Goal: Information Seeking & Learning: Learn about a topic

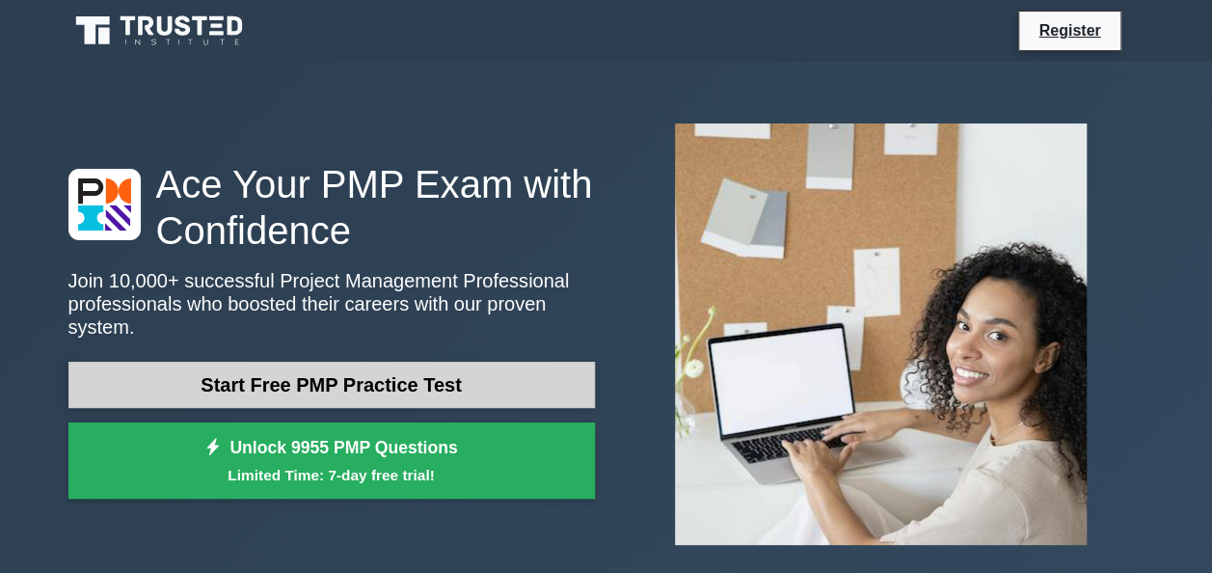
click at [345, 362] on link "Start Free PMP Practice Test" at bounding box center [331, 385] width 527 height 46
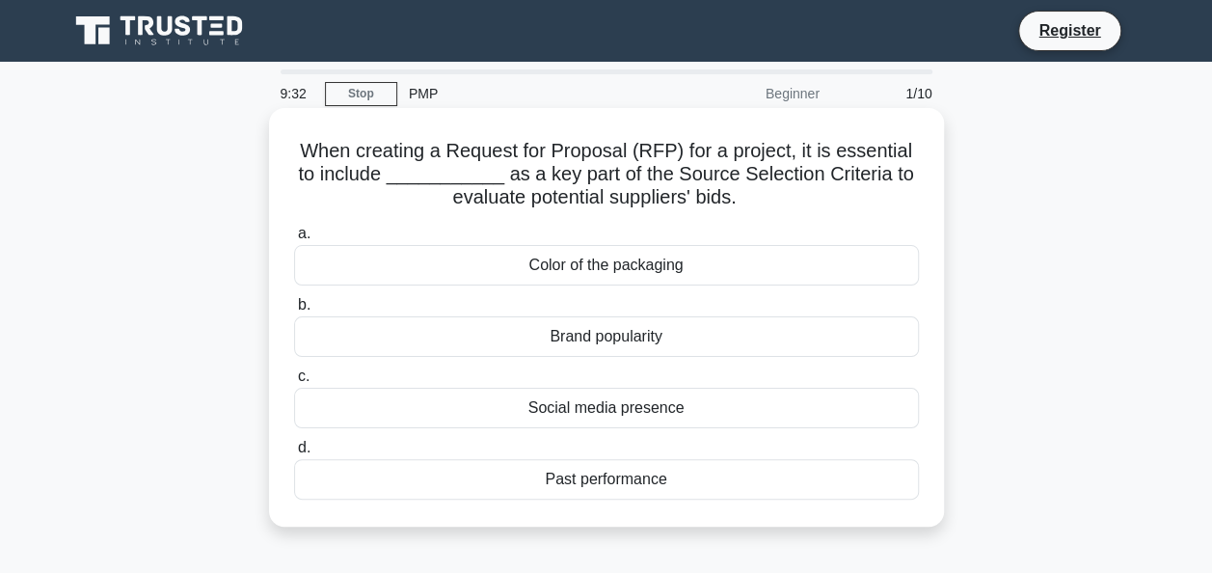
click at [502, 489] on div "Past performance" at bounding box center [606, 479] width 625 height 41
click at [294, 454] on input "d. Past performance" at bounding box center [294, 448] width 0 height 13
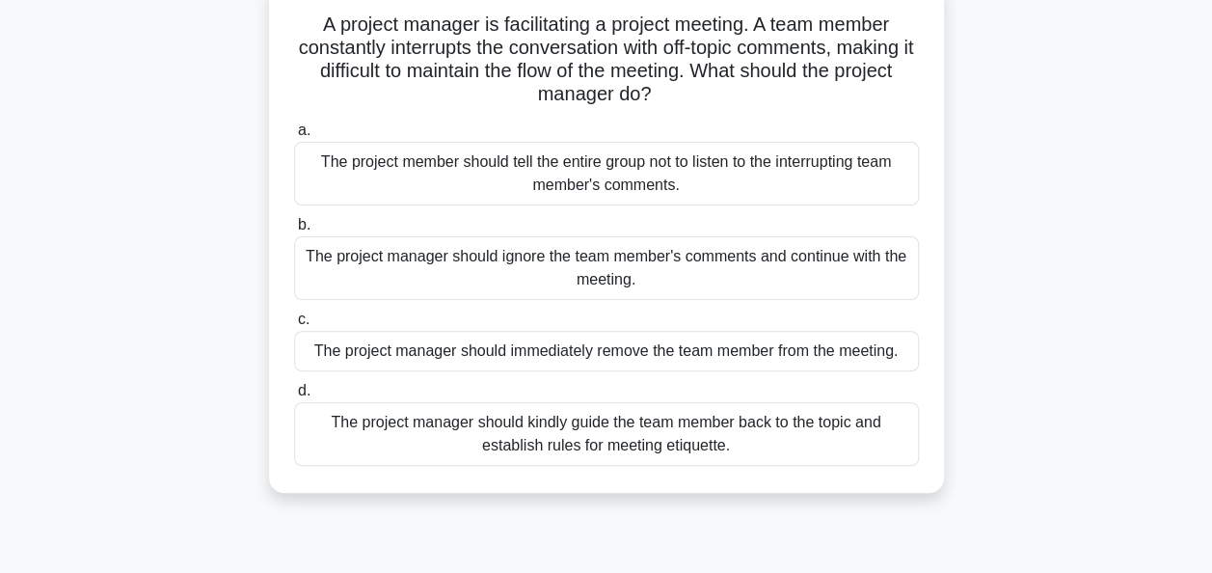
scroll to position [134, 0]
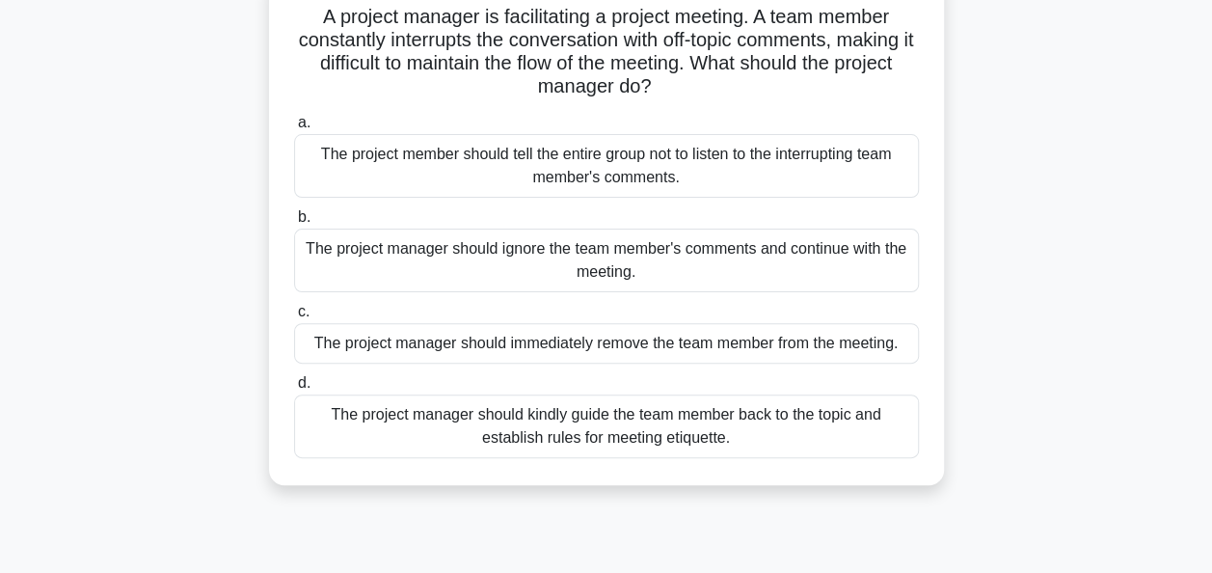
click at [850, 413] on div "The project manager should kindly guide the team member back to the topic and e…" at bounding box center [606, 426] width 625 height 64
click at [294, 390] on input "d. The project manager should kindly guide the team member back to the topic an…" at bounding box center [294, 383] width 0 height 13
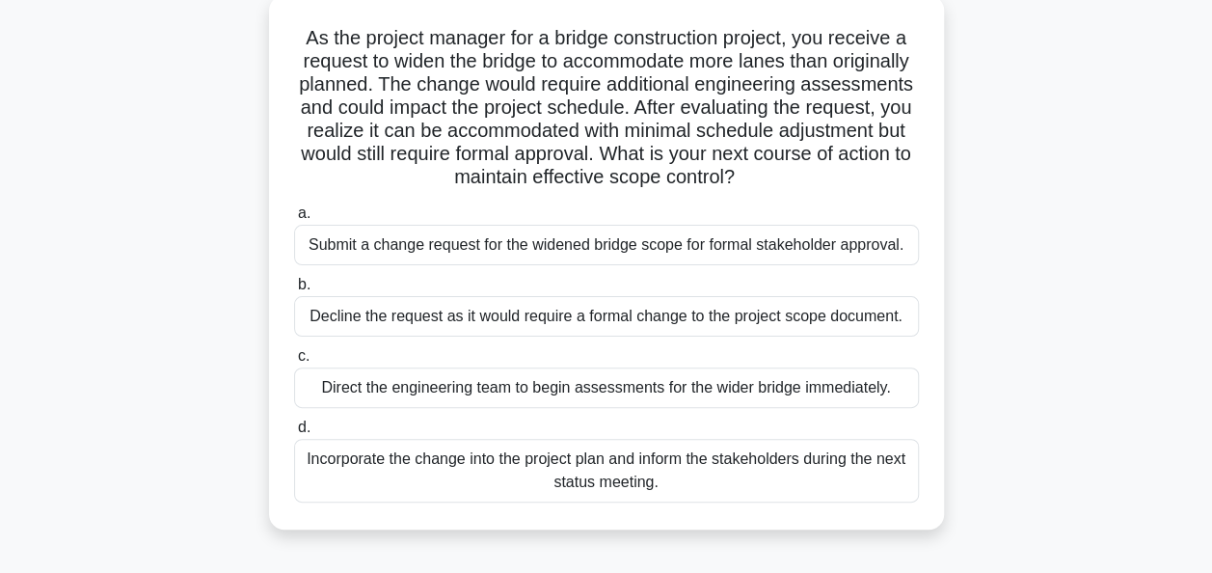
scroll to position [120, 0]
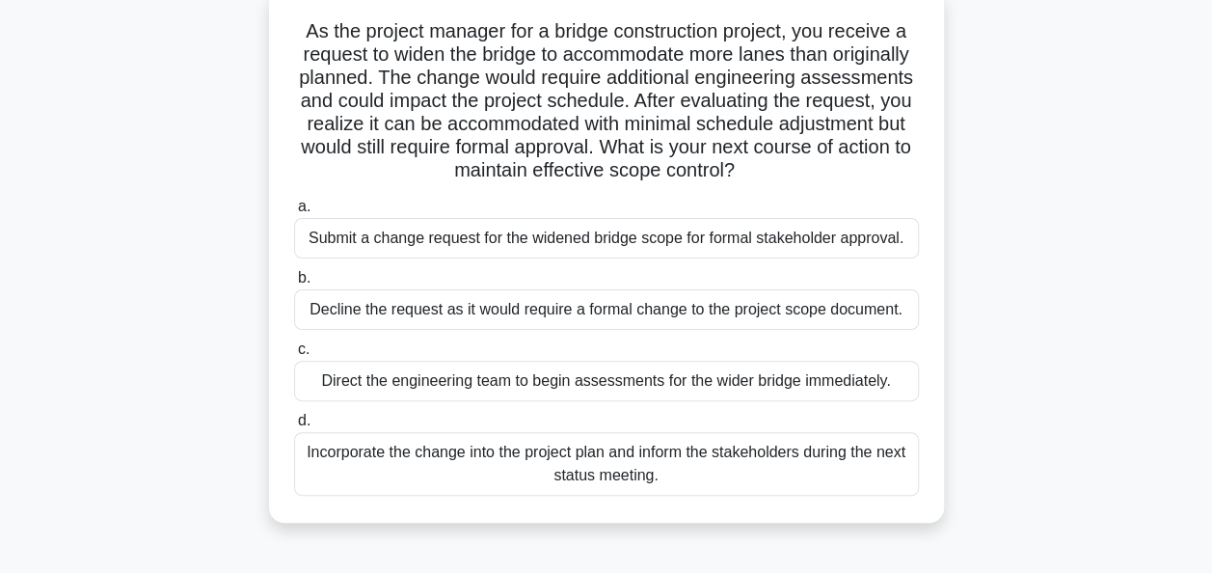
click at [618, 253] on div "Submit a change request for the widened bridge scope for formal stakeholder app…" at bounding box center [606, 238] width 625 height 41
click at [294, 213] on input "a. Submit a change request for the widened bridge scope for formal stakeholder …" at bounding box center [294, 207] width 0 height 13
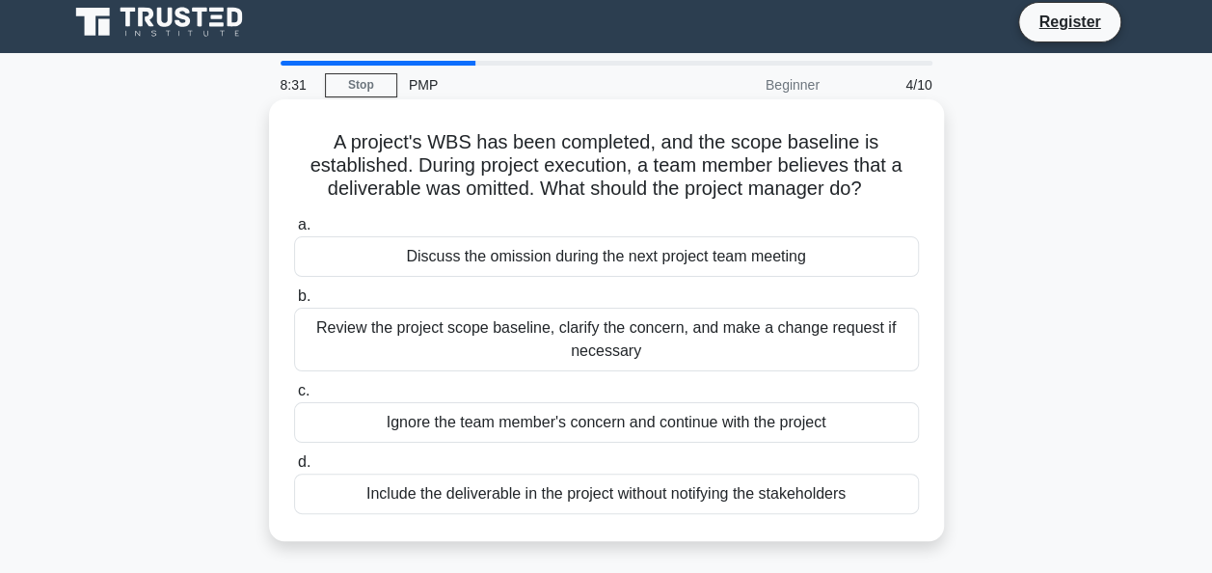
scroll to position [0, 0]
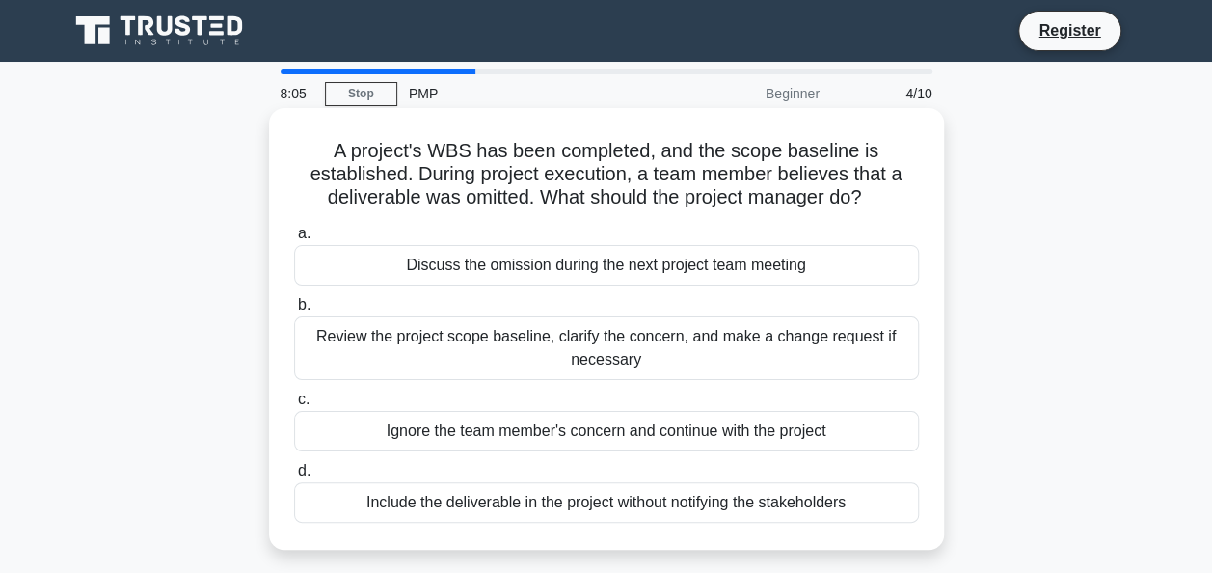
click at [835, 351] on div "Review the project scope baseline, clarify the concern, and make a change reque…" at bounding box center [606, 348] width 625 height 64
click at [294, 311] on input "b. Review the project scope baseline, clarify the concern, and make a change re…" at bounding box center [294, 305] width 0 height 13
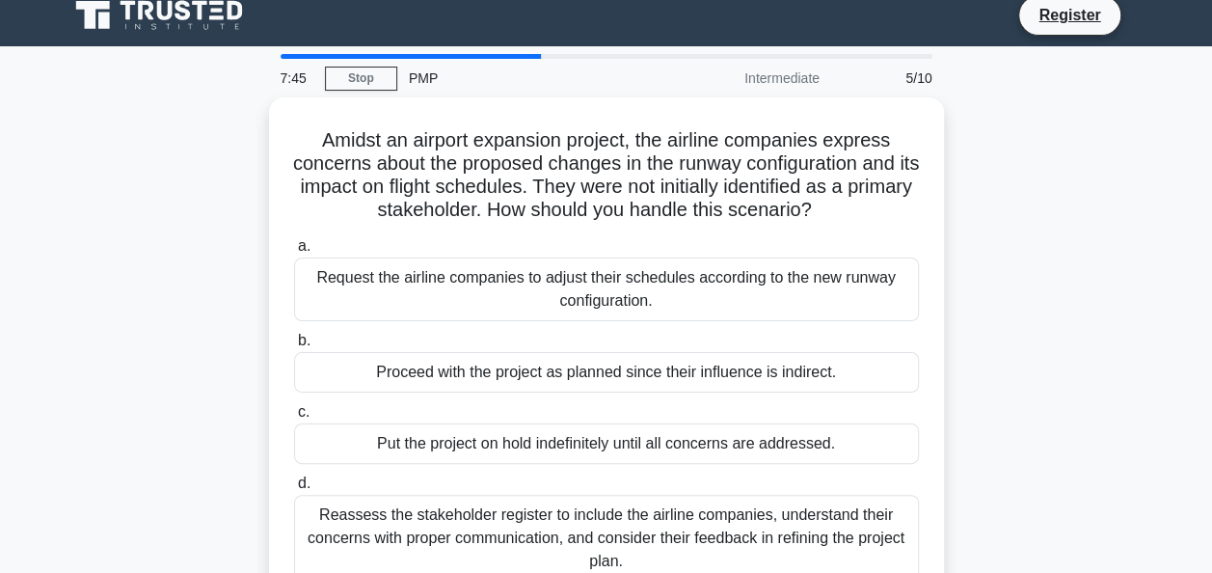
scroll to position [17, 0]
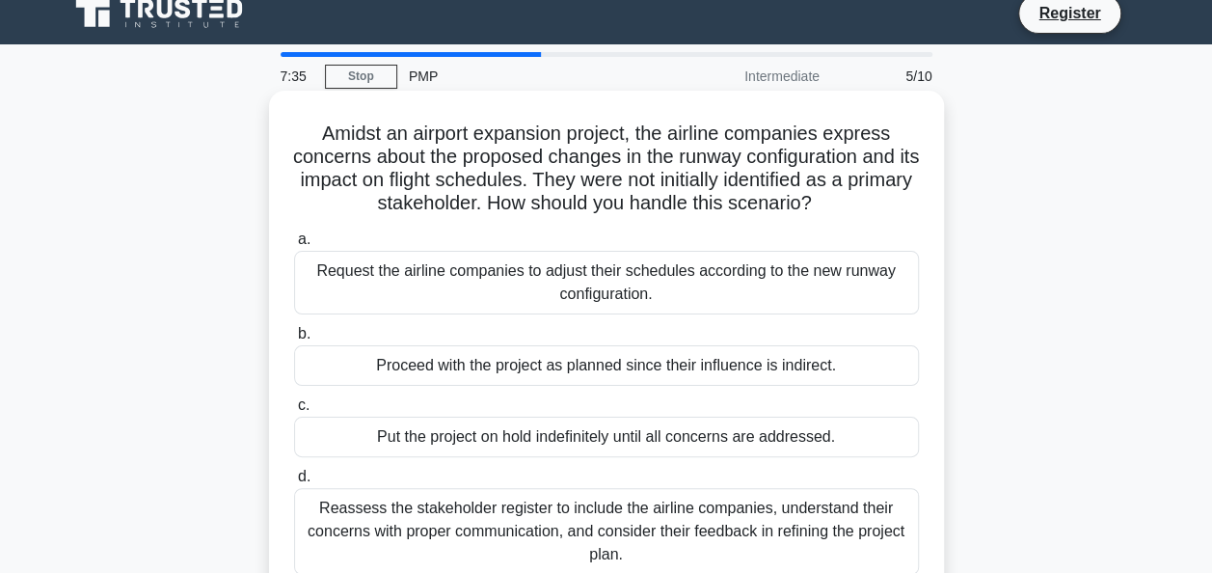
click at [788, 515] on div "Reassess the stakeholder register to include the airline companies, understand …" at bounding box center [606, 531] width 625 height 87
click at [294, 483] on input "d. Reassess the stakeholder register to include the airline companies, understa…" at bounding box center [294, 477] width 0 height 13
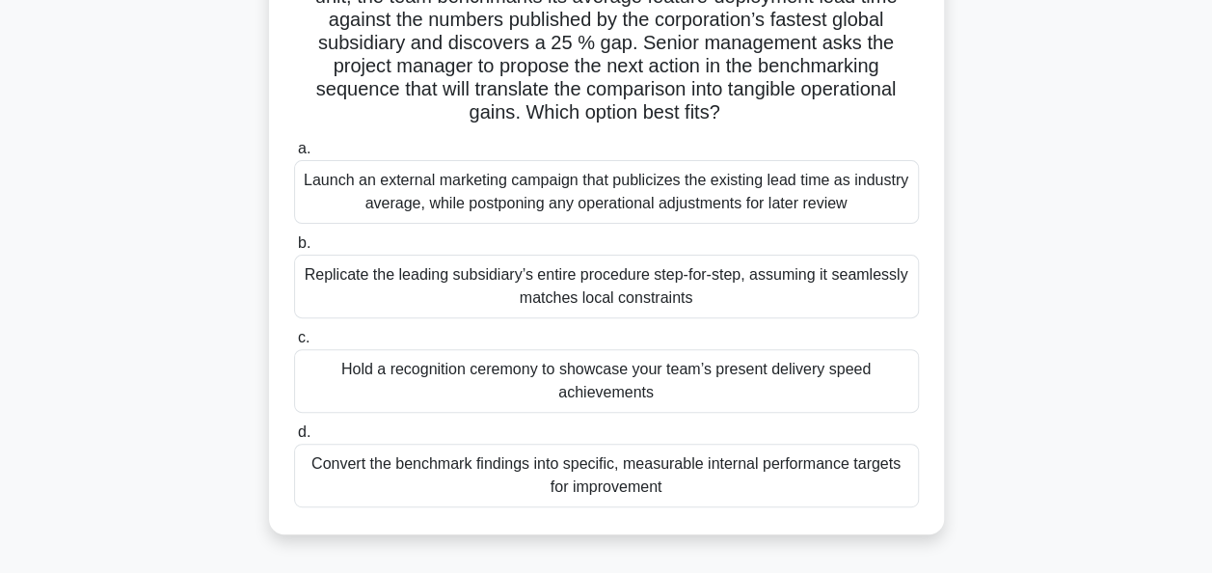
scroll to position [183, 0]
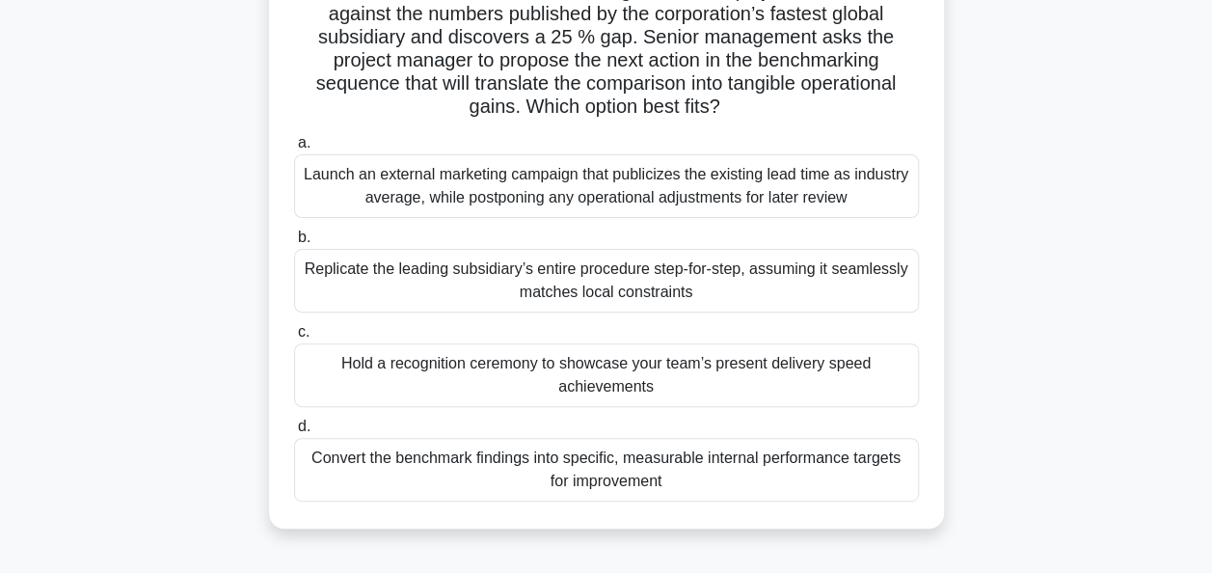
click at [478, 482] on div "Convert the benchmark findings into specific, measurable internal performance t…" at bounding box center [606, 470] width 625 height 64
click at [294, 433] on input "d. Convert the benchmark findings into specific, measurable internal performanc…" at bounding box center [294, 426] width 0 height 13
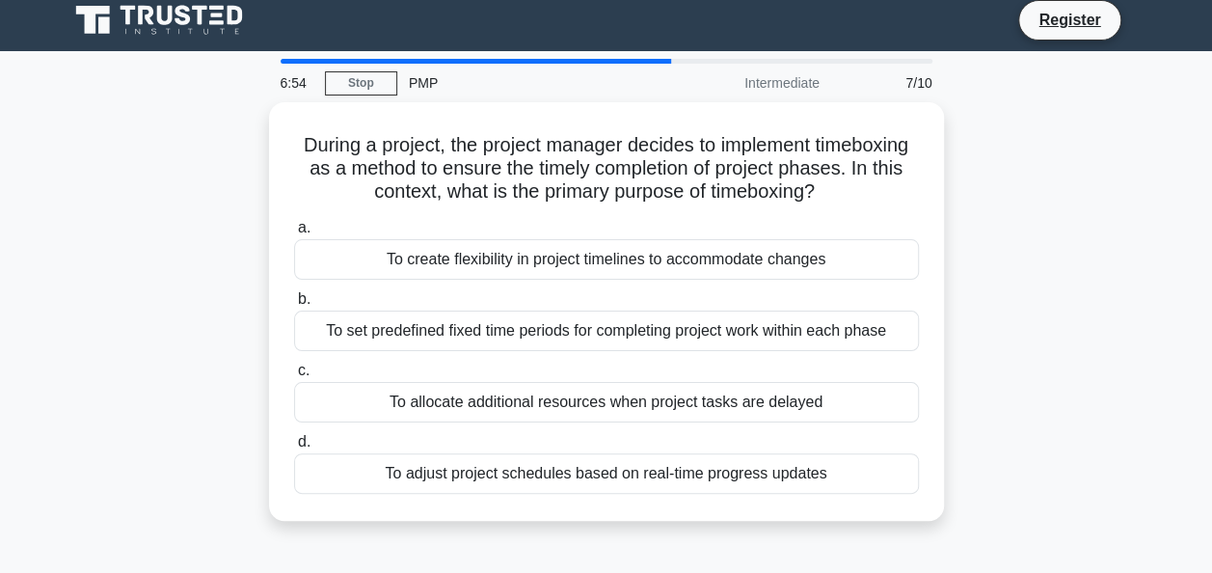
scroll to position [0, 0]
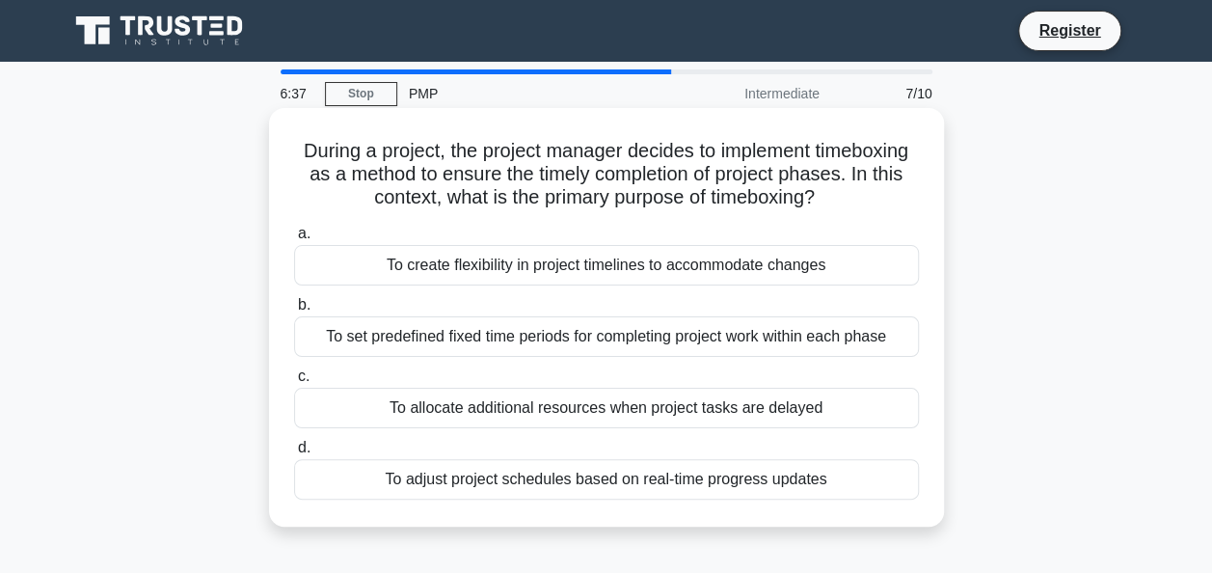
click at [514, 349] on div "To set predefined fixed time periods for completing project work within each ph…" at bounding box center [606, 336] width 625 height 41
click at [294, 311] on input "b. To set predefined fixed time periods for completing project work within each…" at bounding box center [294, 305] width 0 height 13
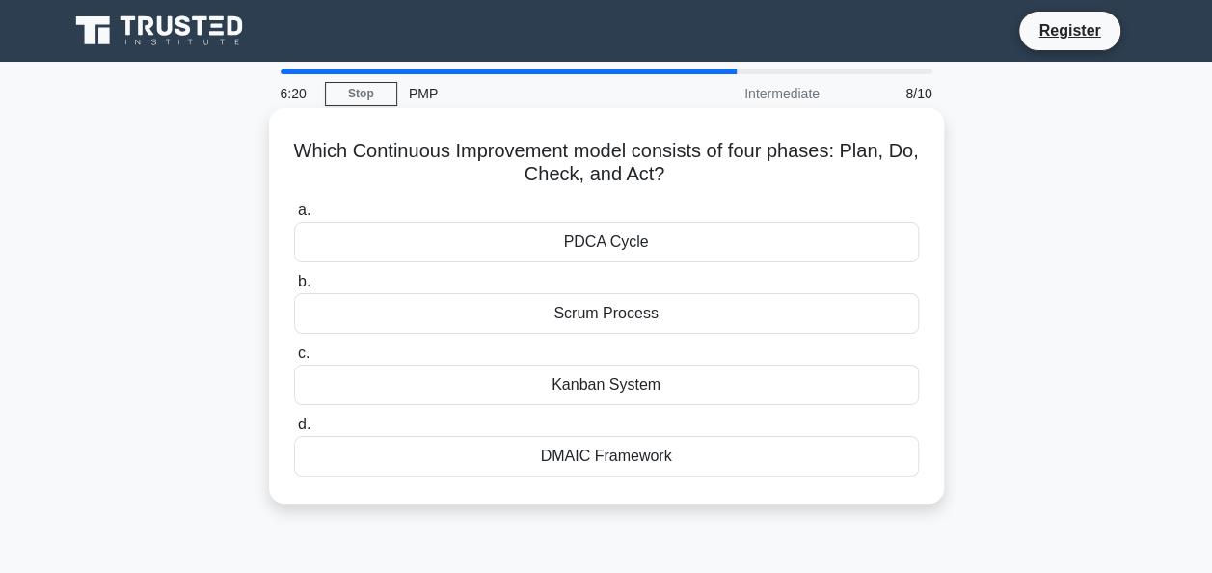
click at [539, 245] on div "PDCA Cycle" at bounding box center [606, 242] width 625 height 41
click at [294, 217] on input "a. PDCA Cycle" at bounding box center [294, 210] width 0 height 13
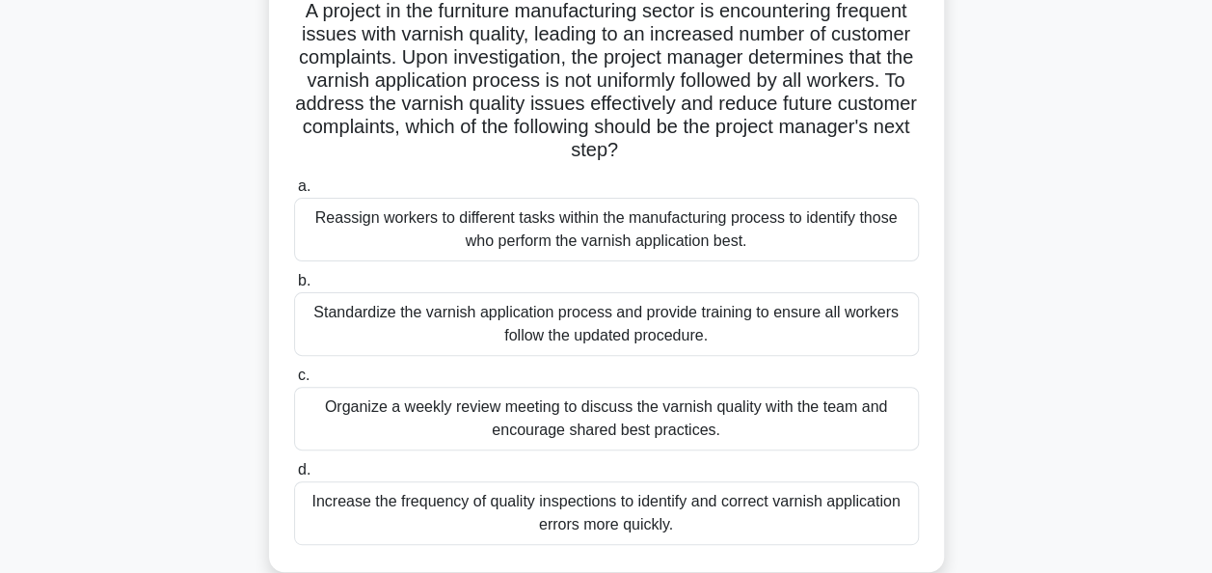
scroll to position [146, 0]
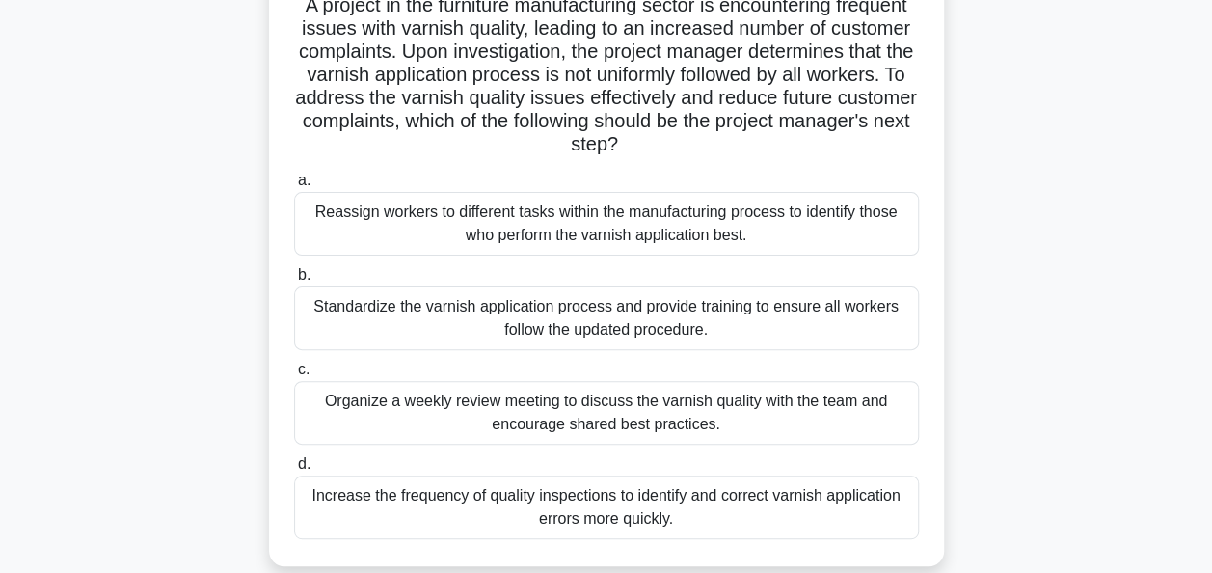
click at [582, 324] on div "Standardize the varnish application process and provide training to ensure all …" at bounding box center [606, 318] width 625 height 64
click at [294, 282] on input "b. Standardize the varnish application process and provide training to ensure a…" at bounding box center [294, 275] width 0 height 13
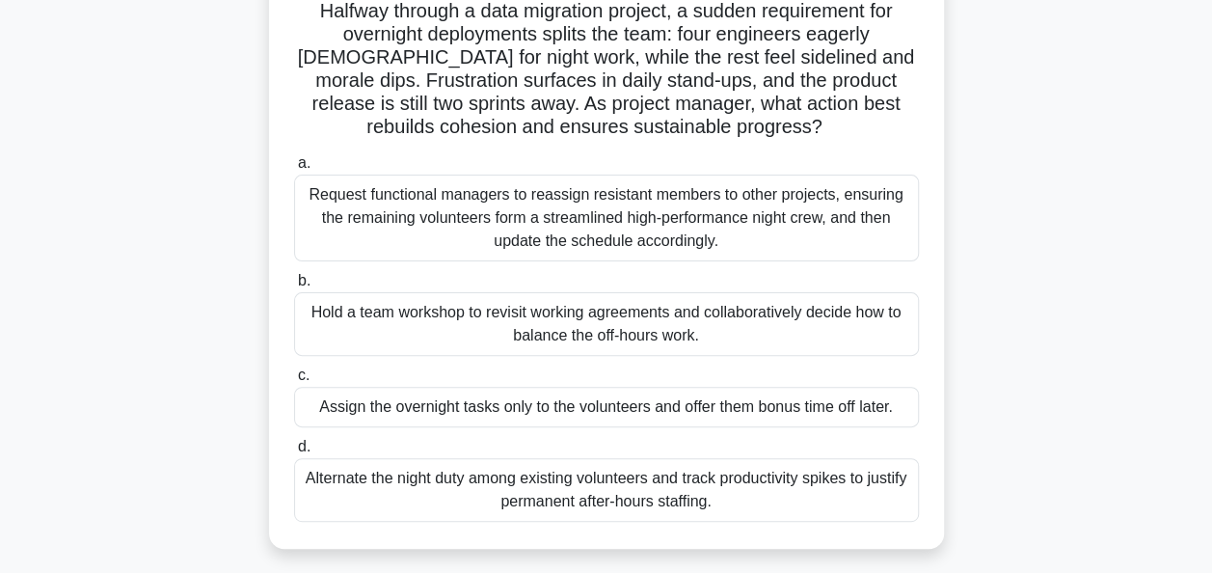
scroll to position [152, 0]
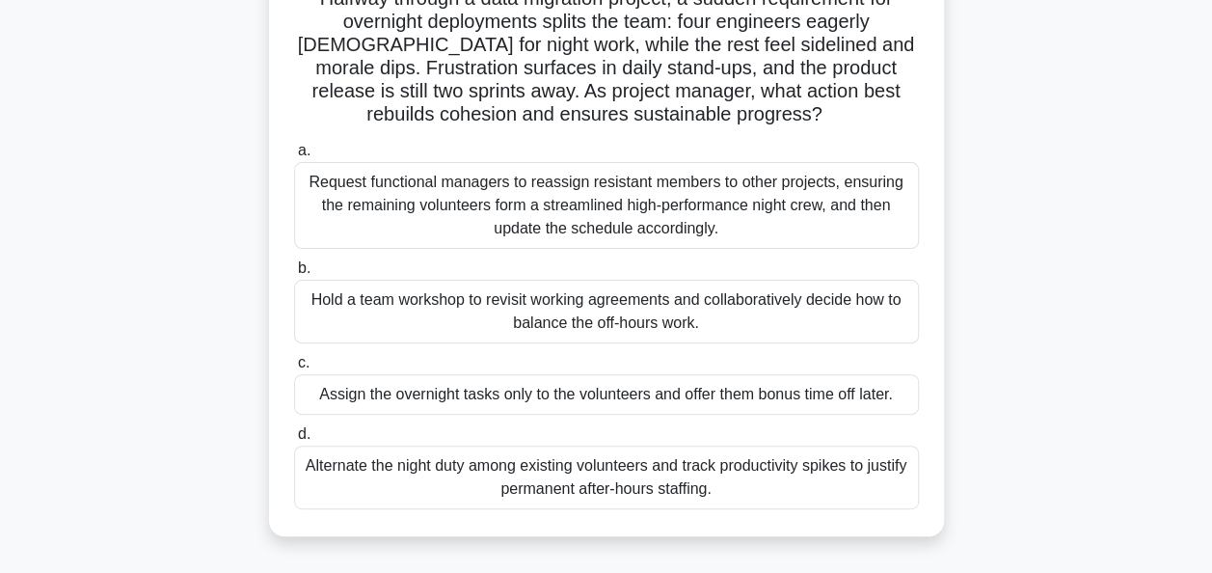
click at [818, 198] on div "Request functional managers to reassign resistant members to other projects, en…" at bounding box center [606, 205] width 625 height 87
click at [294, 157] on input "a. Request functional managers to reassign resistant members to other projects,…" at bounding box center [294, 151] width 0 height 13
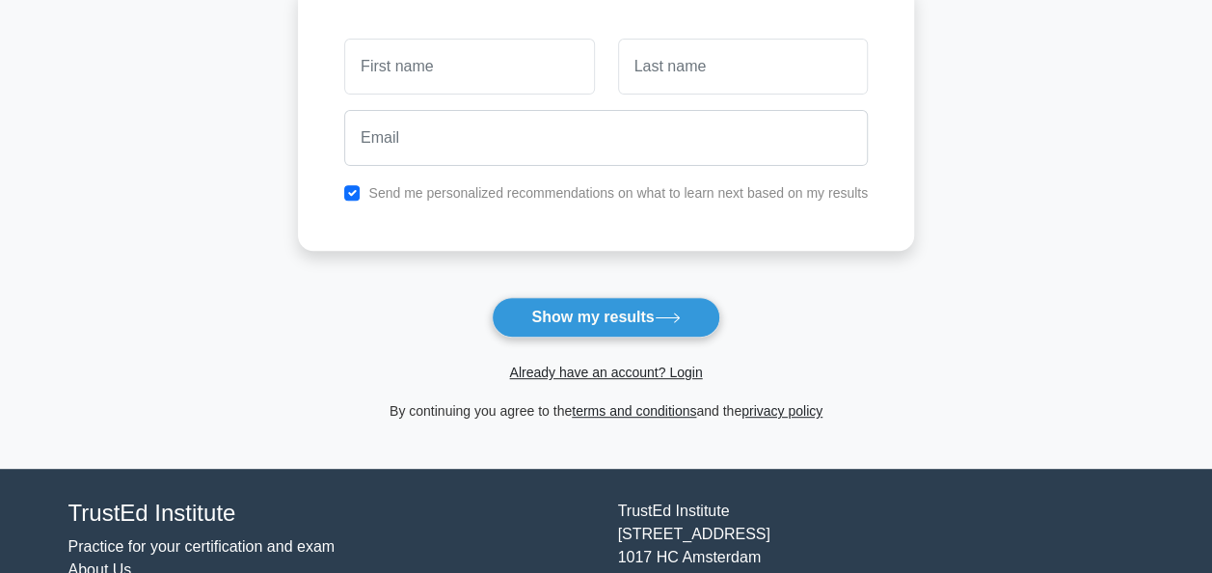
scroll to position [293, 0]
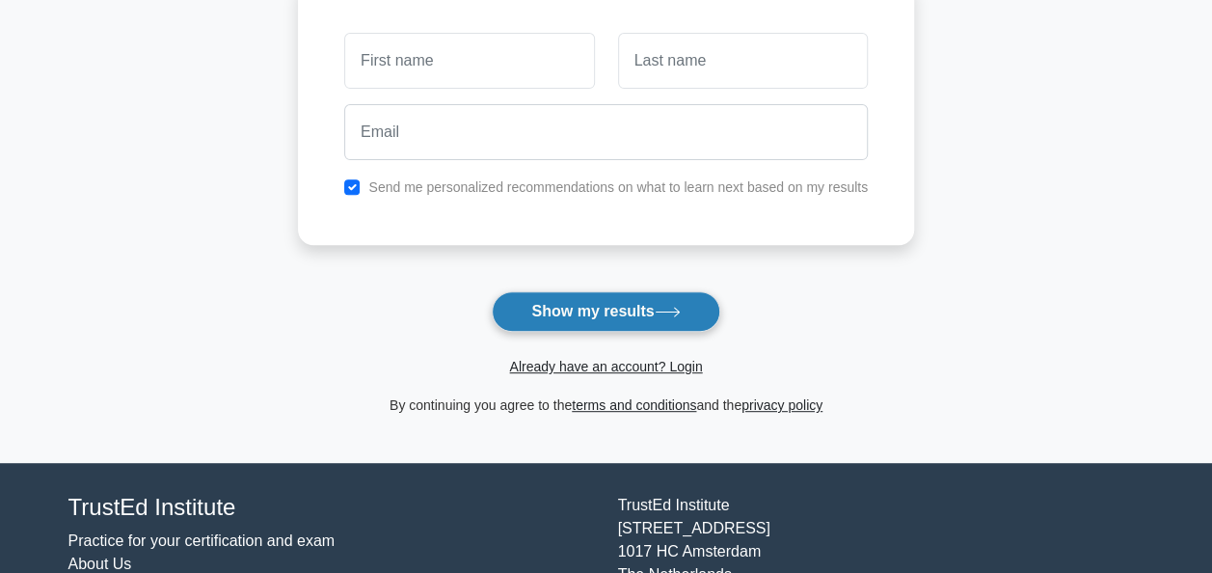
click at [550, 312] on button "Show my results" at bounding box center [606, 311] width 228 height 41
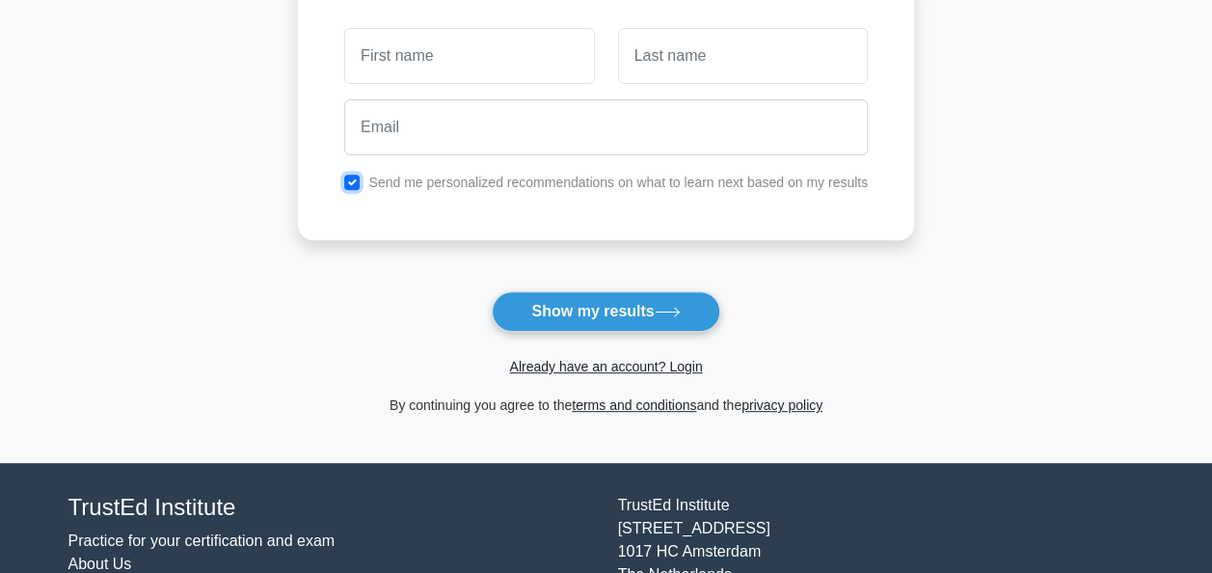
click at [357, 185] on input "checkbox" at bounding box center [351, 182] width 15 height 15
checkbox input "false"
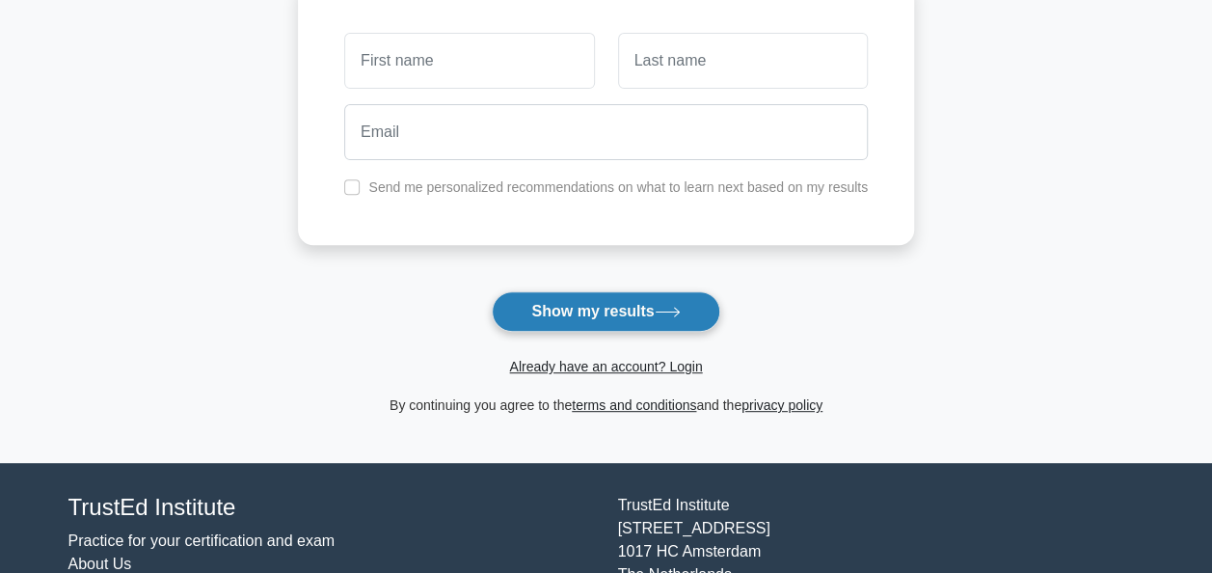
click at [615, 314] on button "Show my results" at bounding box center [606, 311] width 228 height 41
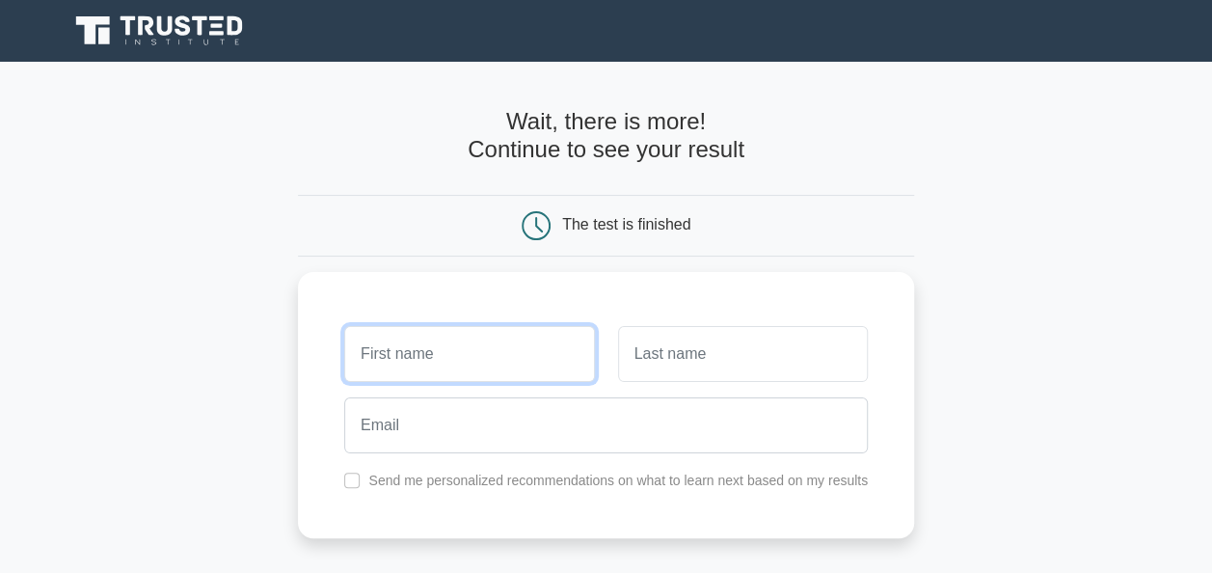
scroll to position [393, 0]
